Goal: Information Seeking & Learning: Learn about a topic

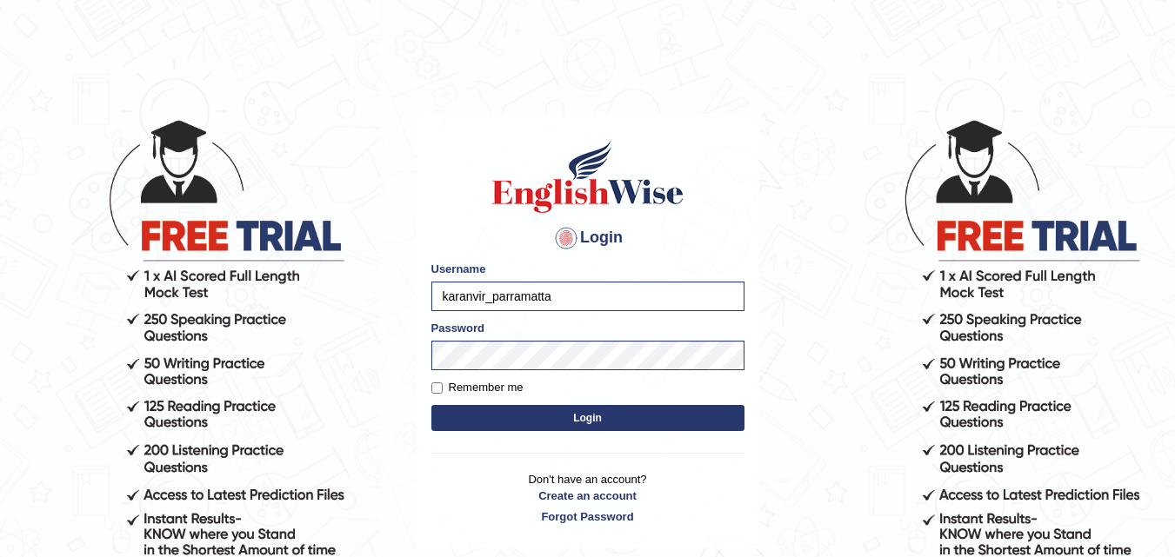
click at [506, 411] on button "Login" at bounding box center [587, 418] width 313 height 26
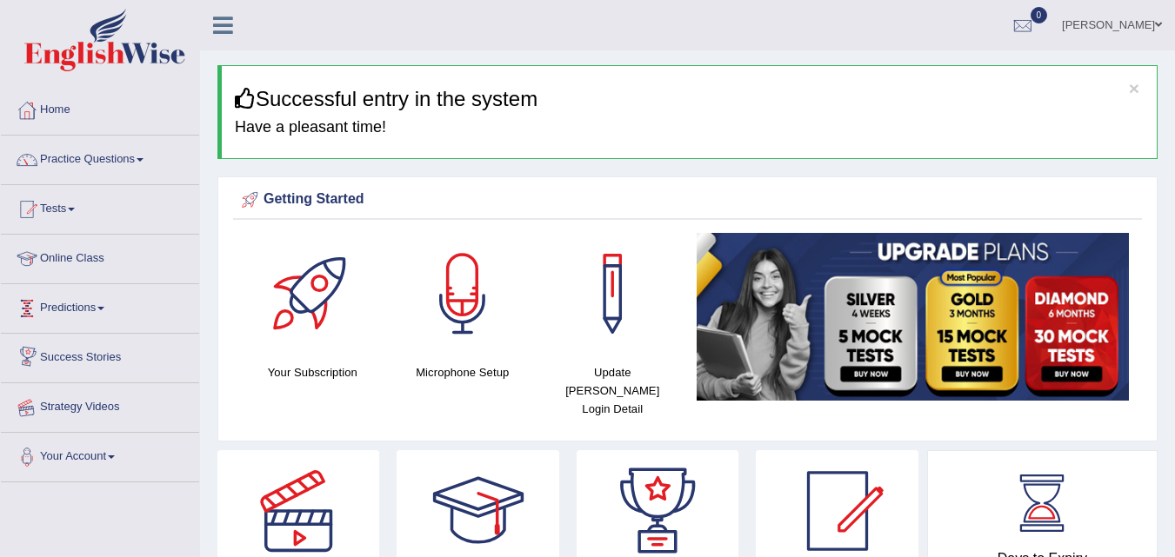
click at [98, 399] on link "Strategy Videos" at bounding box center [100, 405] width 198 height 43
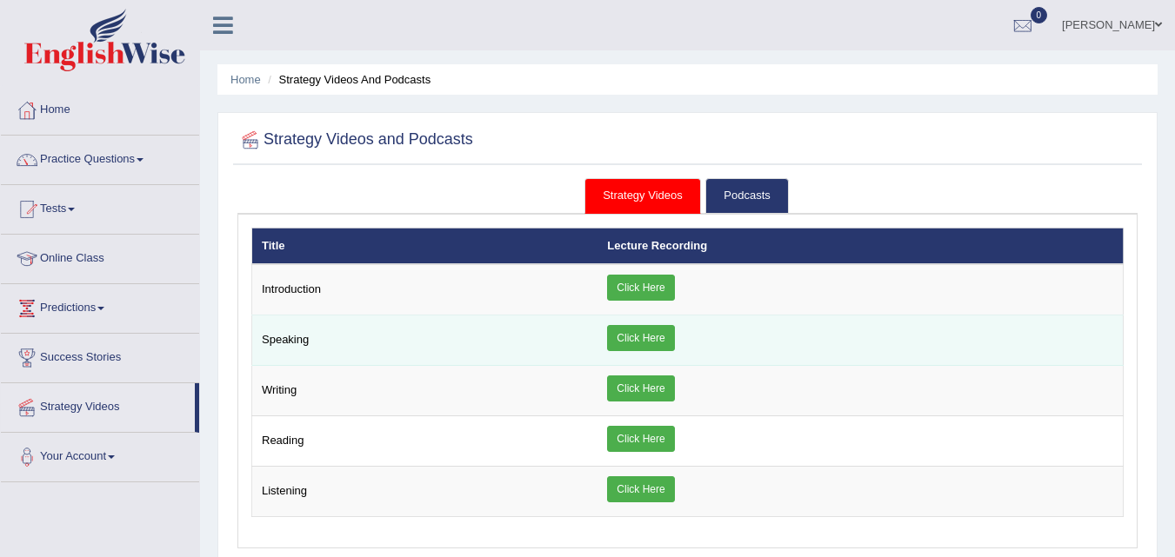
click at [643, 338] on link "Click Here" at bounding box center [640, 338] width 67 height 26
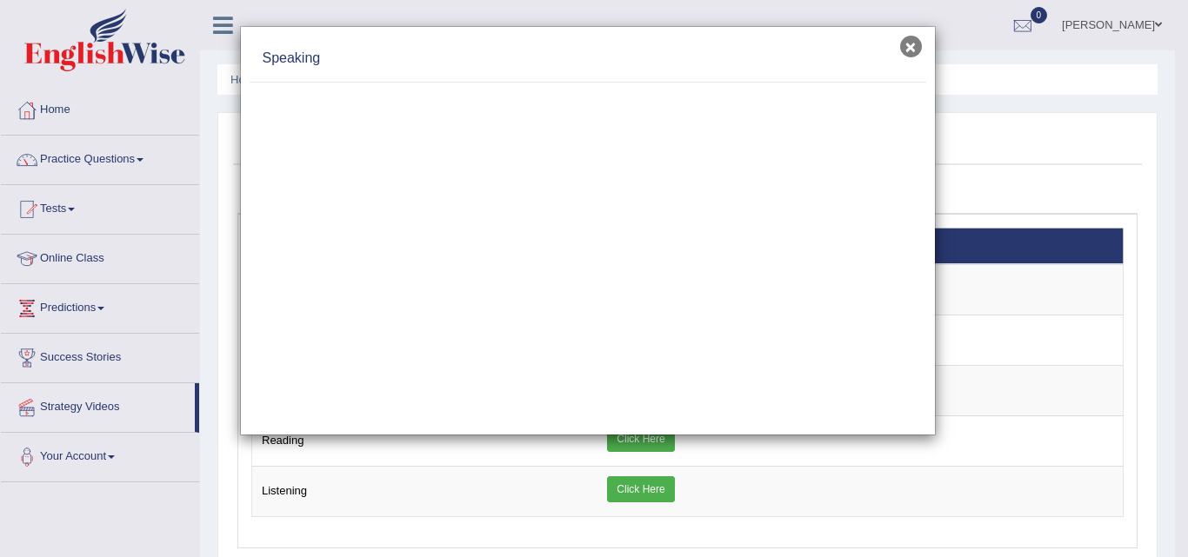
click at [906, 50] on button "×" at bounding box center [911, 47] width 22 height 22
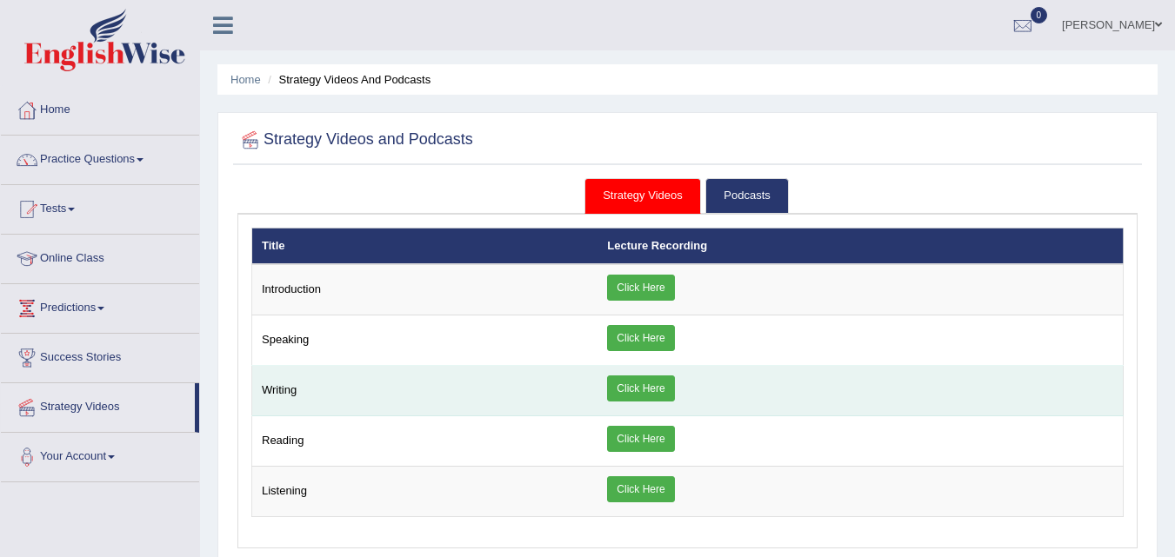
click at [629, 387] on link "Click Here" at bounding box center [640, 389] width 67 height 26
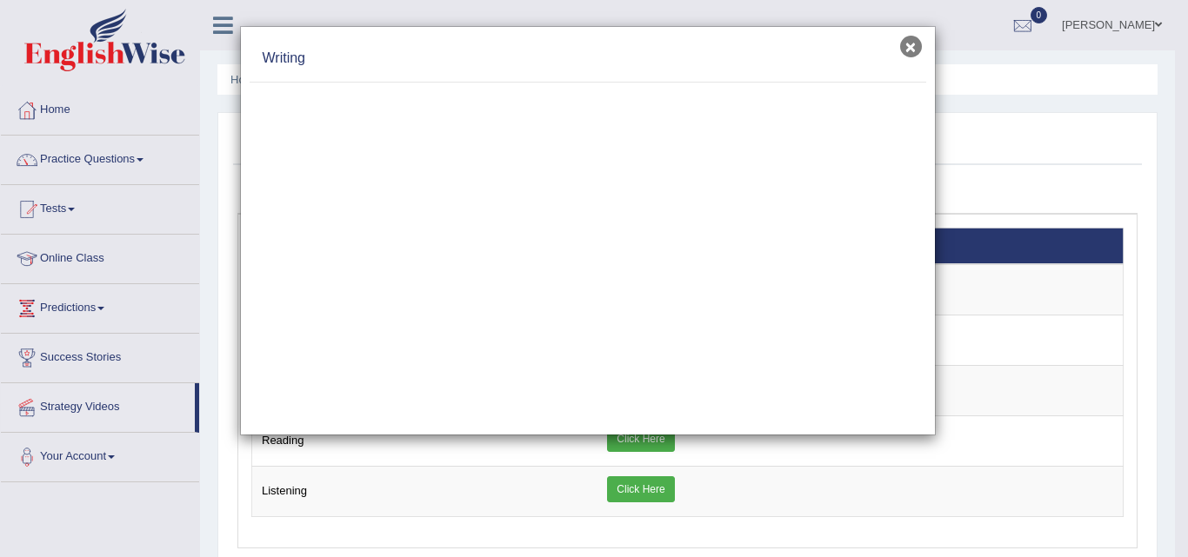
click at [913, 42] on button "×" at bounding box center [911, 47] width 22 height 22
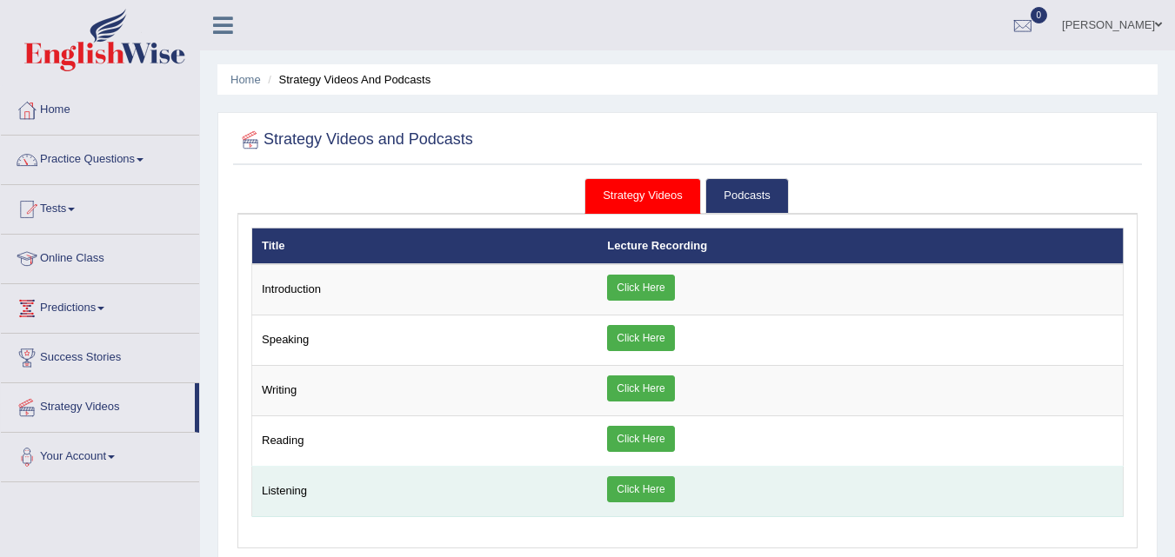
click at [654, 482] on link "Click Here" at bounding box center [640, 490] width 67 height 26
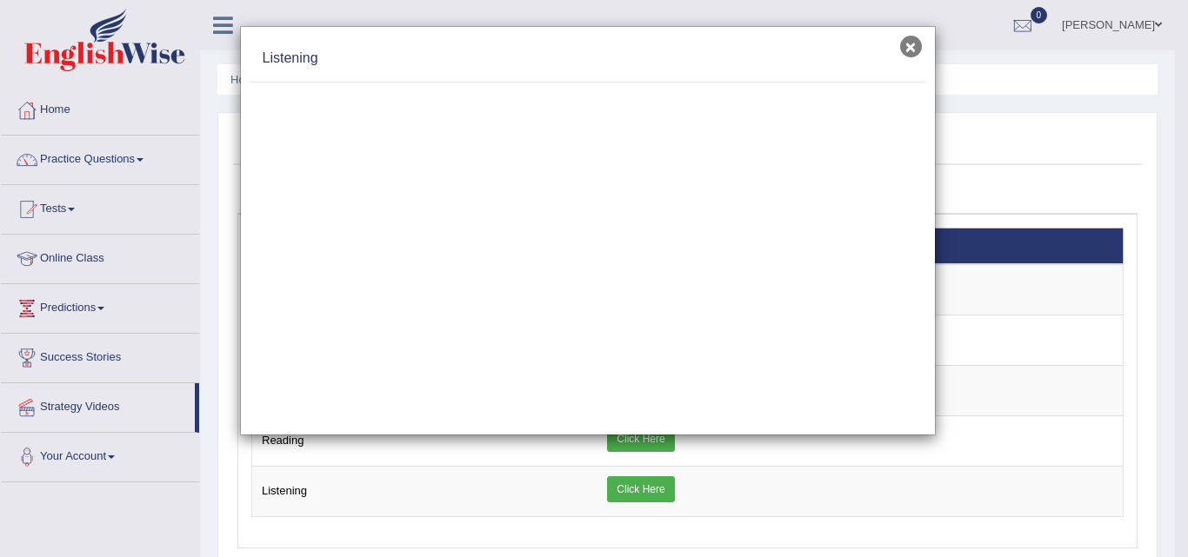
click at [910, 43] on button "×" at bounding box center [911, 47] width 22 height 22
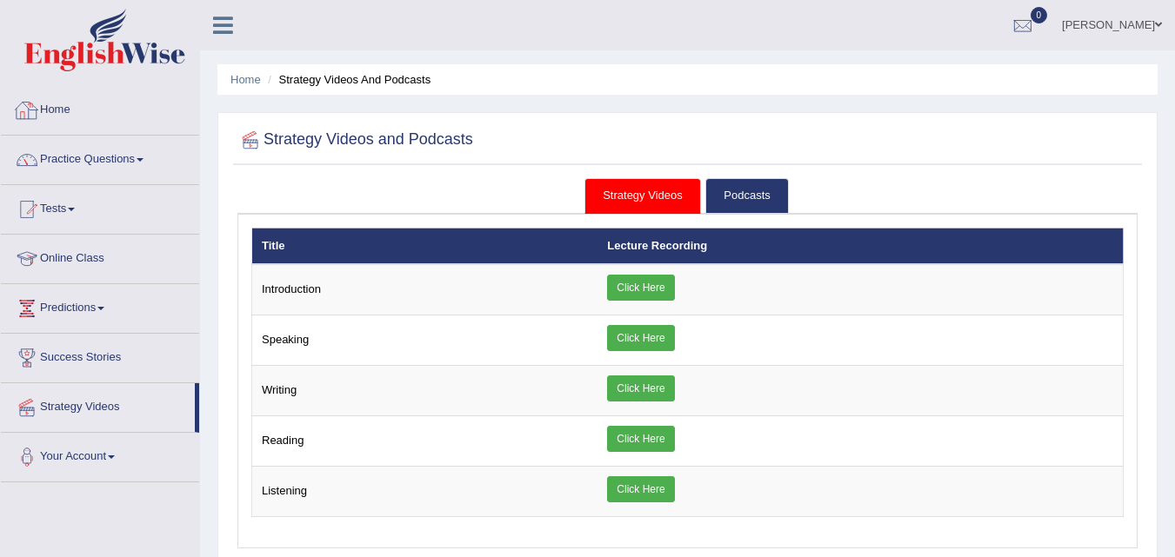
click at [97, 103] on link "Home" at bounding box center [100, 107] width 198 height 43
